Goal: Task Accomplishment & Management: Use online tool/utility

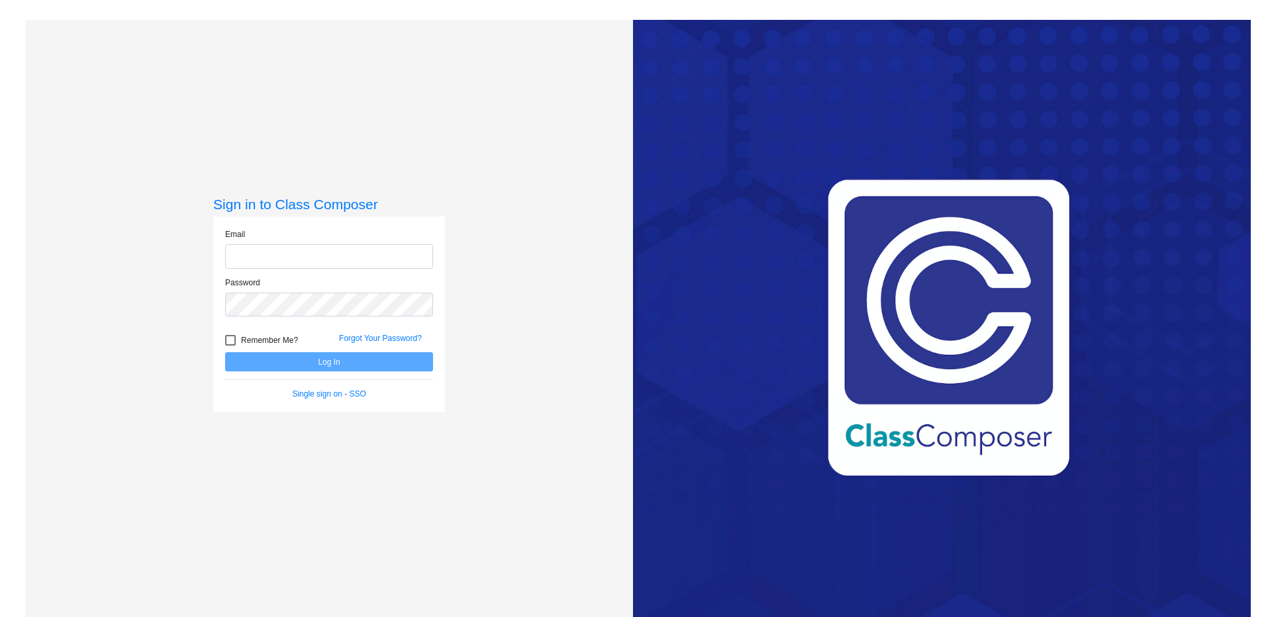
click at [240, 260] on input "email" at bounding box center [329, 256] width 208 height 25
type input "[EMAIL_ADDRESS][DOMAIN_NAME]"
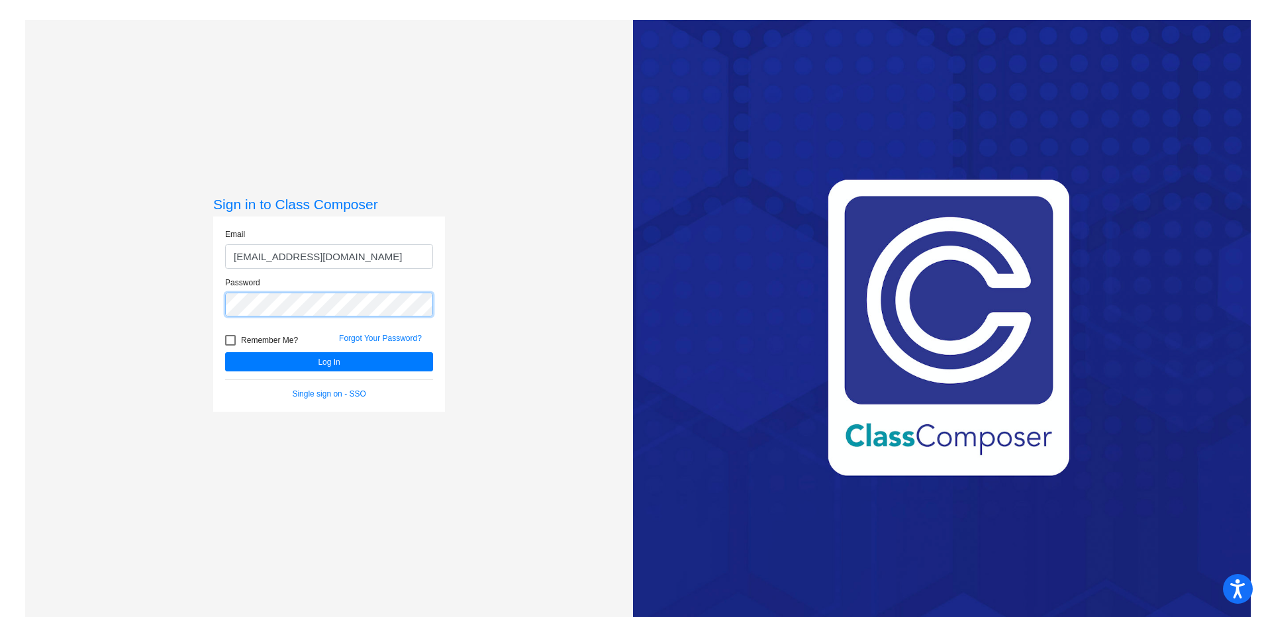
click at [225, 352] on button "Log In" at bounding box center [329, 361] width 208 height 19
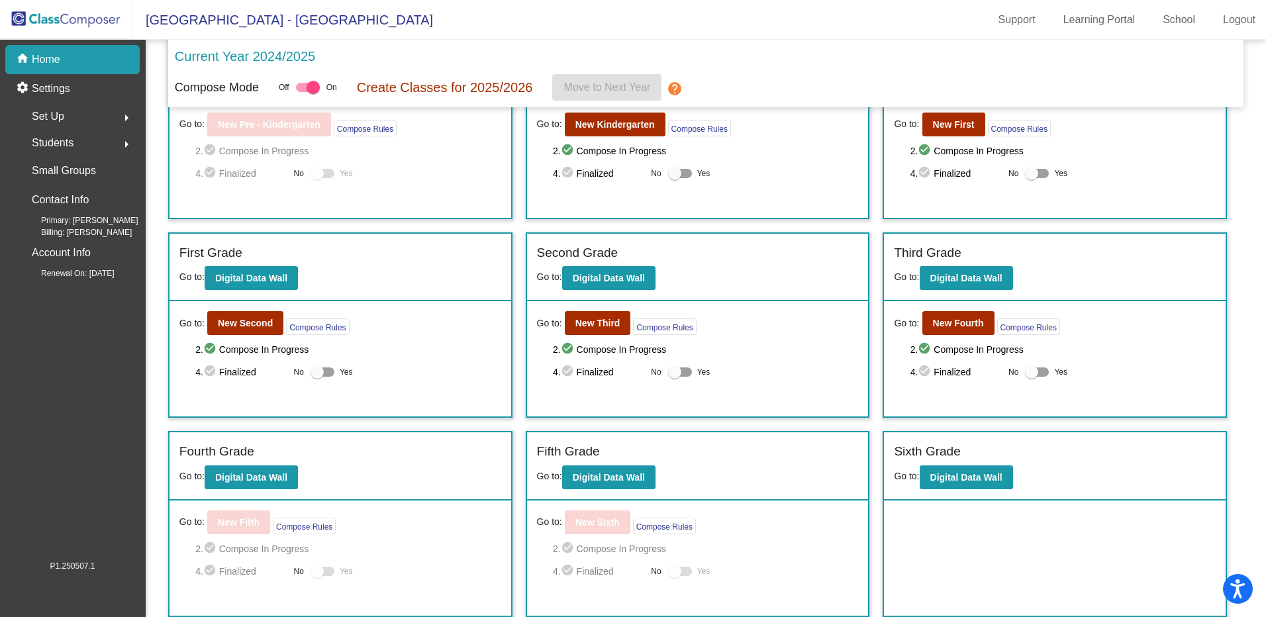
scroll to position [83, 0]
click at [244, 478] on b "Digital Data Wall" at bounding box center [251, 477] width 72 height 11
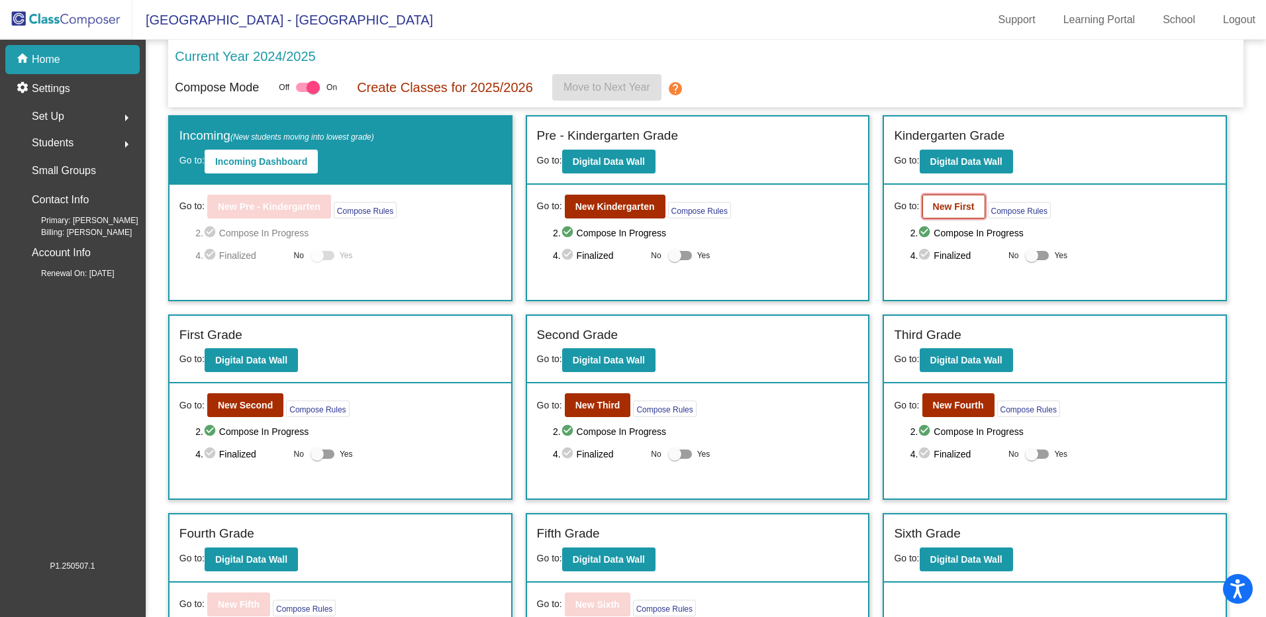
click at [923, 209] on button "New First" at bounding box center [954, 207] width 63 height 24
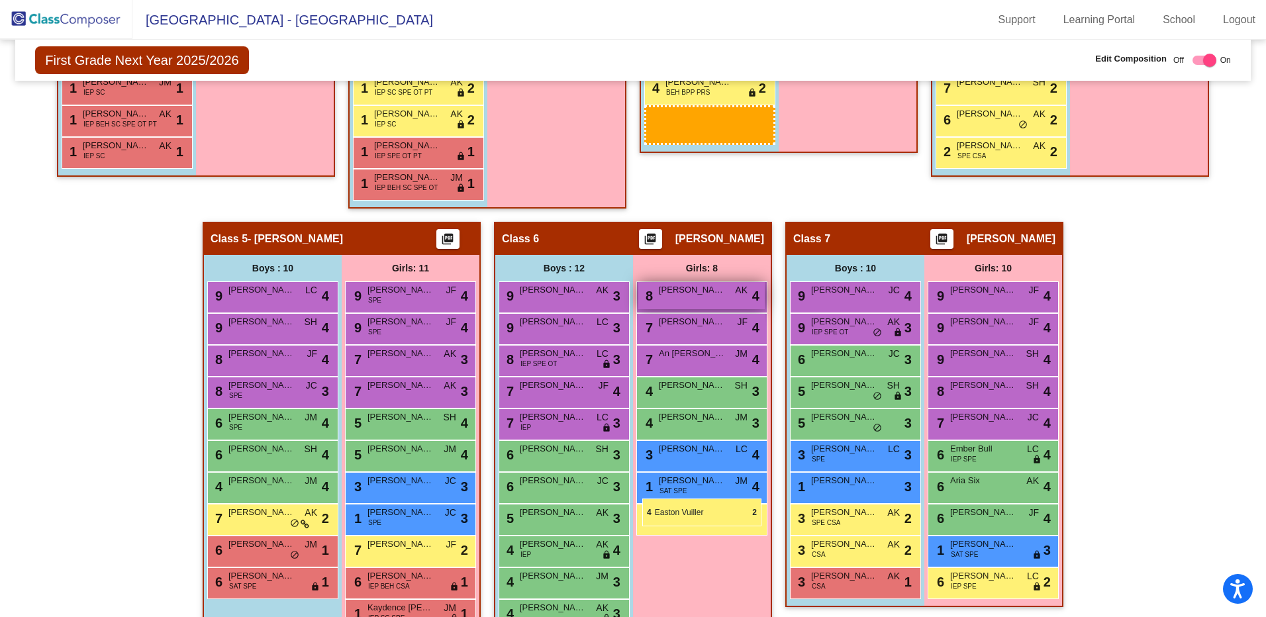
scroll to position [703, 0]
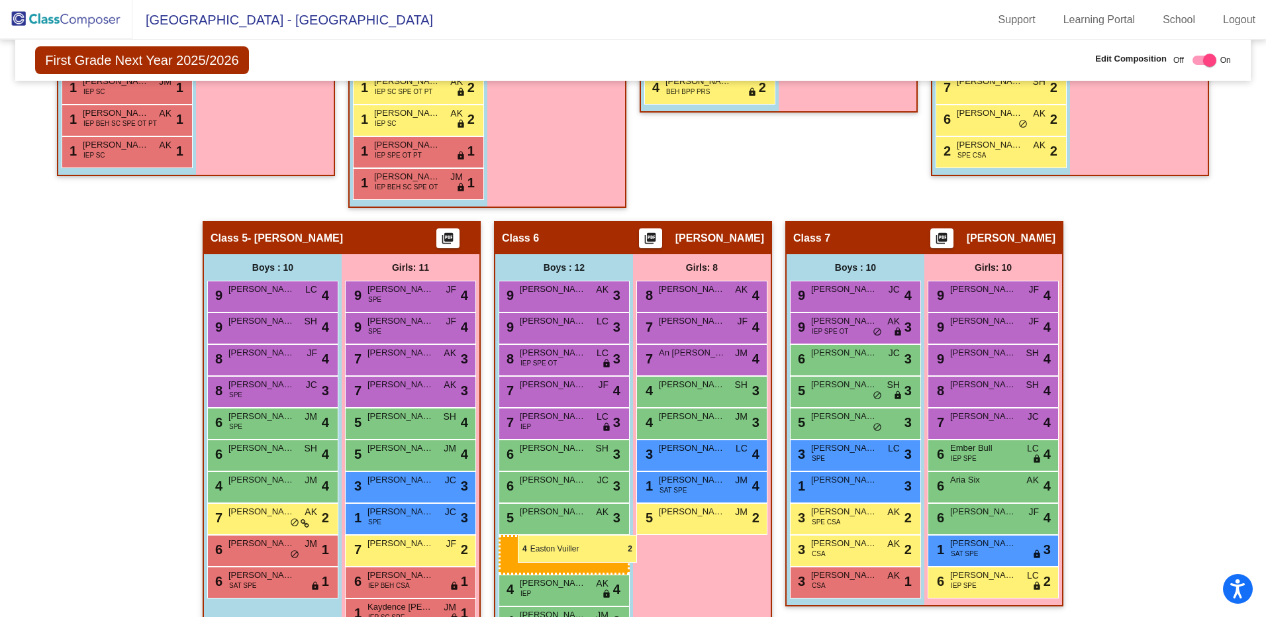
drag, startPoint x: 690, startPoint y: 328, endPoint x: 518, endPoint y: 535, distance: 269.5
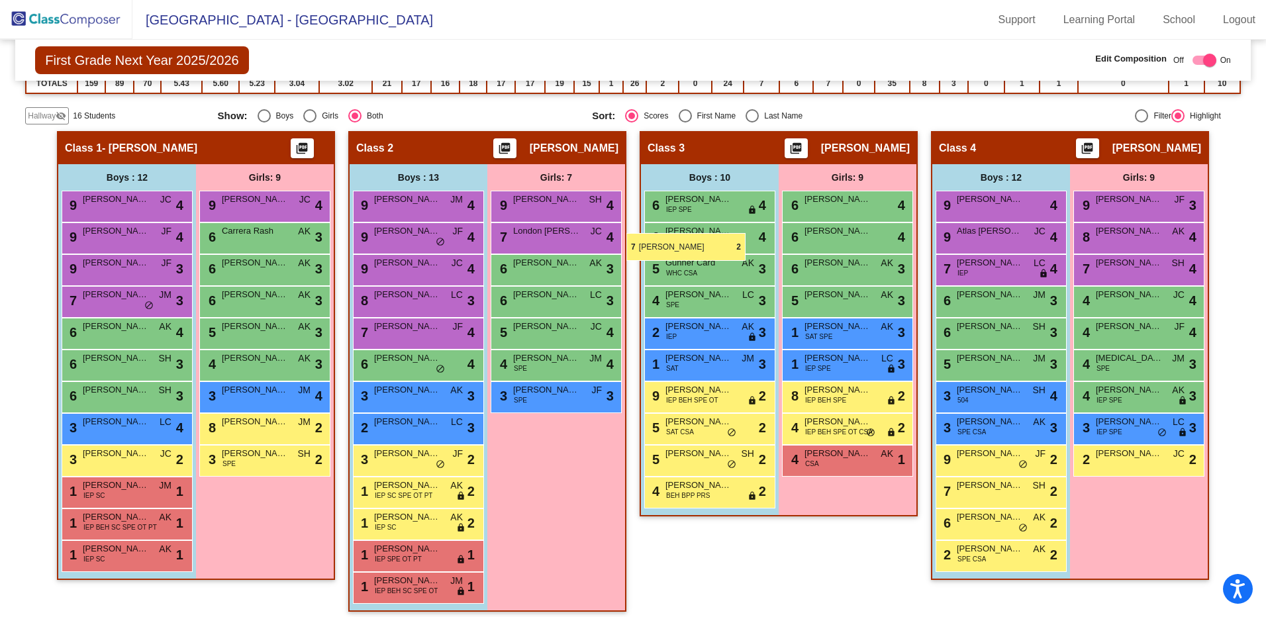
scroll to position [271, 0]
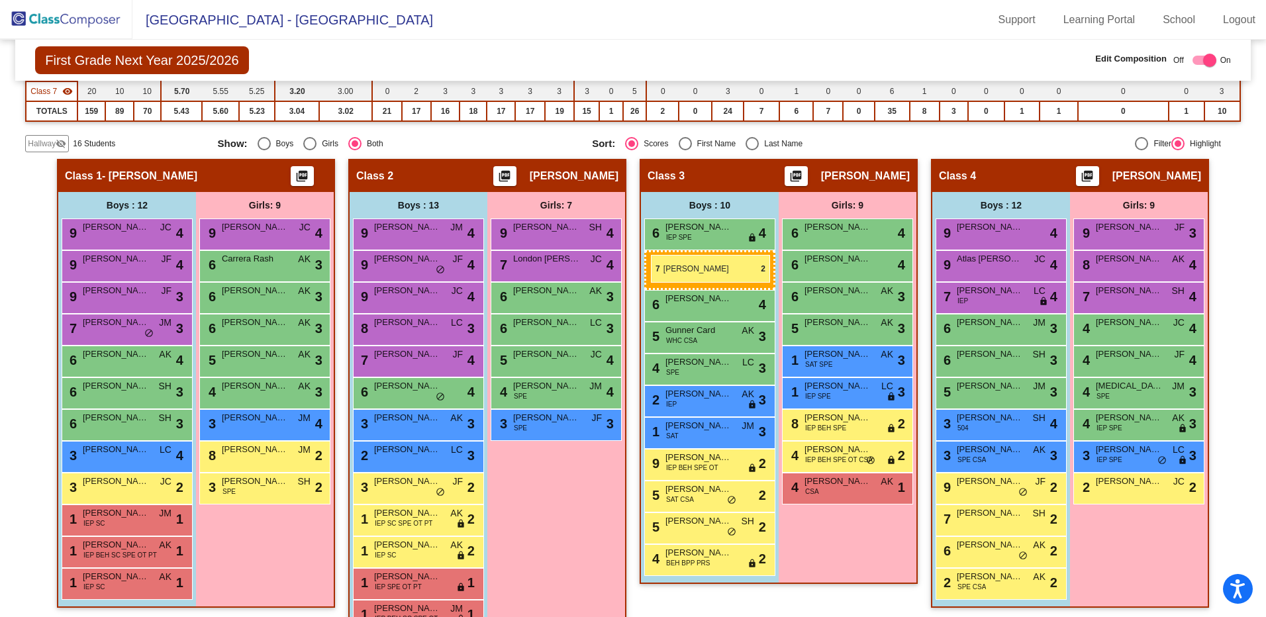
drag, startPoint x: 552, startPoint y: 551, endPoint x: 651, endPoint y: 255, distance: 312.1
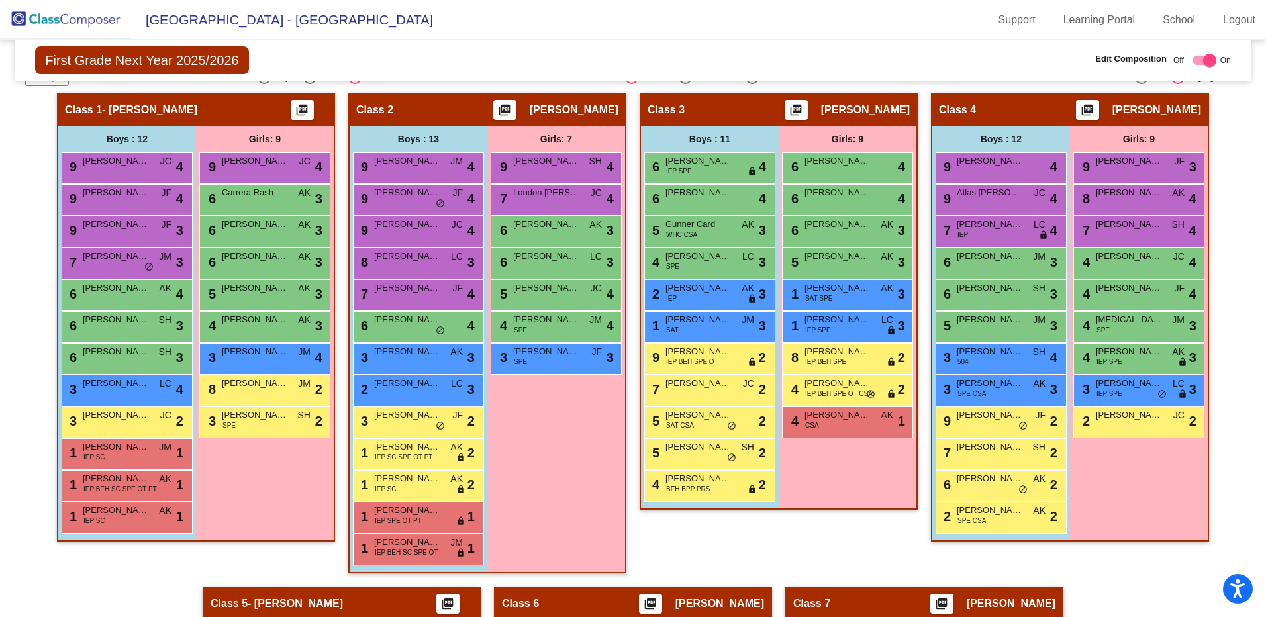
scroll to position [0, 0]
